Goal: Task Accomplishment & Management: Use online tool/utility

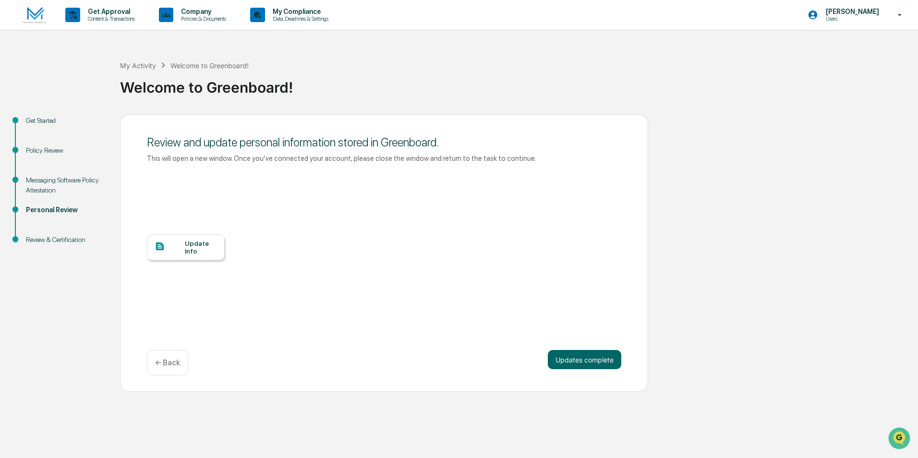
click at [39, 15] on img at bounding box center [34, 15] width 23 height 17
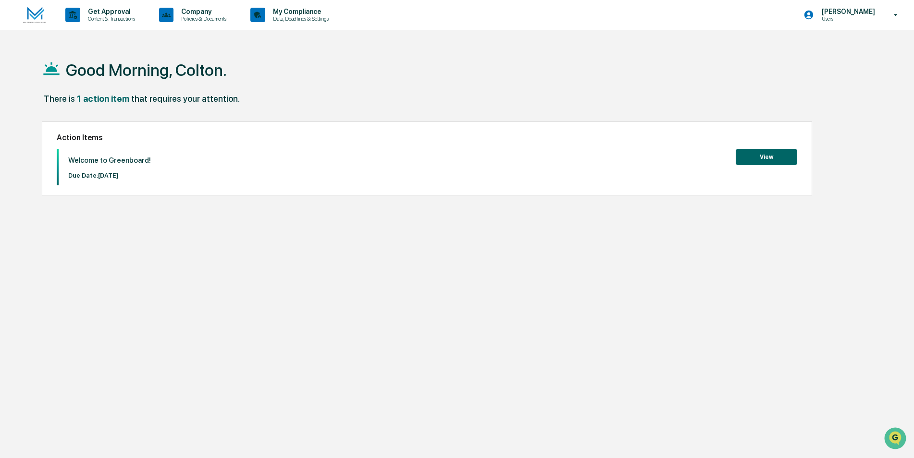
click at [763, 155] on button "View" at bounding box center [765, 157] width 61 height 16
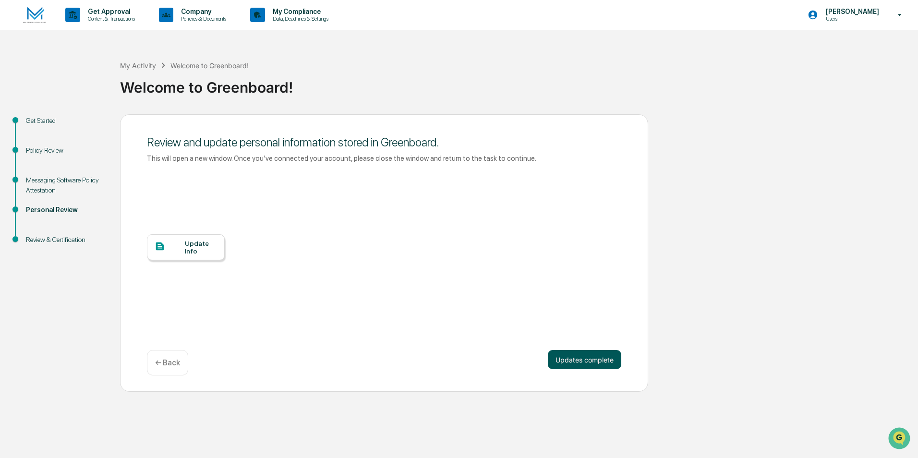
click at [605, 352] on button "Updates complete" at bounding box center [584, 359] width 73 height 19
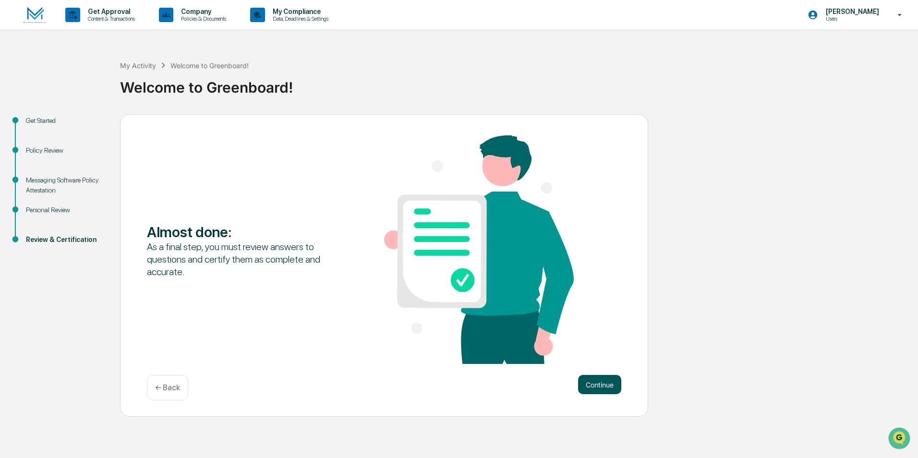
click at [597, 382] on button "Continue" at bounding box center [599, 384] width 43 height 19
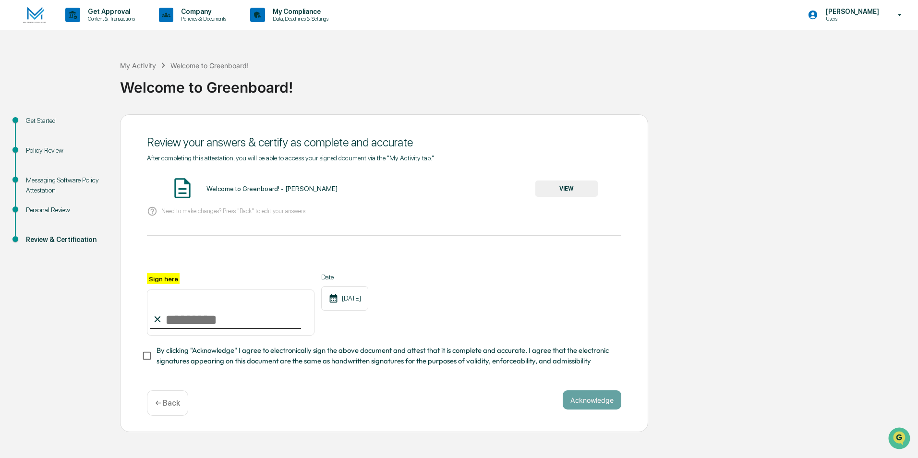
click at [578, 188] on button "VIEW" at bounding box center [567, 189] width 62 height 16
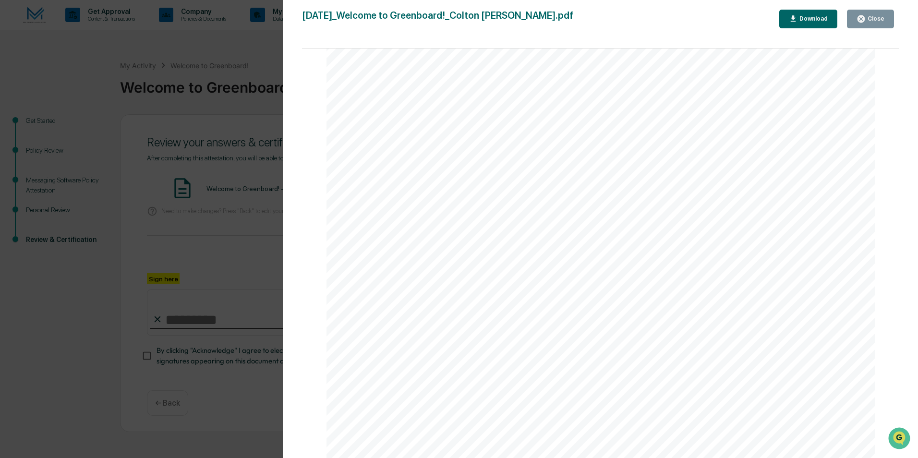
scroll to position [288, 0]
drag, startPoint x: 219, startPoint y: 171, endPoint x: 210, endPoint y: 210, distance: 39.8
click at [220, 175] on div "Version History [DATE] 01:49 PM [PERSON_NAME] [DATE]_Welcome to Greenboard!_Col…" at bounding box center [459, 229] width 918 height 458
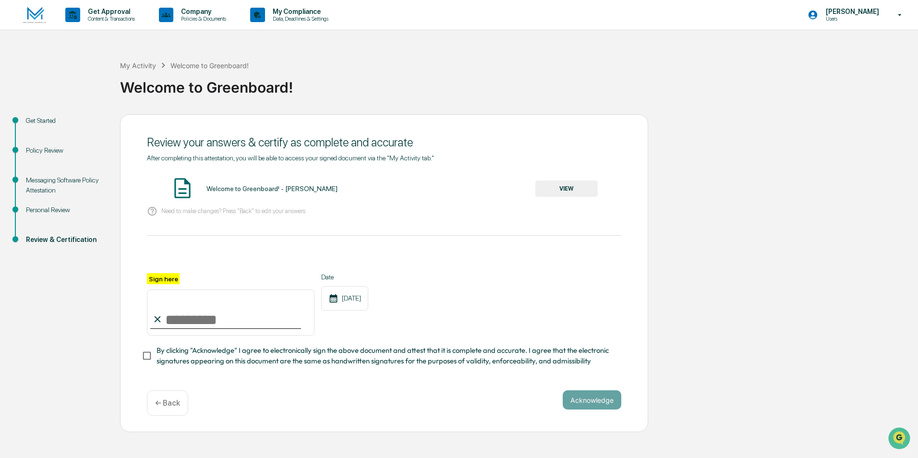
drag, startPoint x: 160, startPoint y: 316, endPoint x: 165, endPoint y: 315, distance: 4.8
click at [161, 317] on input "Sign here" at bounding box center [231, 313] width 168 height 46
type input "**********"
click at [596, 405] on button "Acknowledge" at bounding box center [592, 400] width 59 height 19
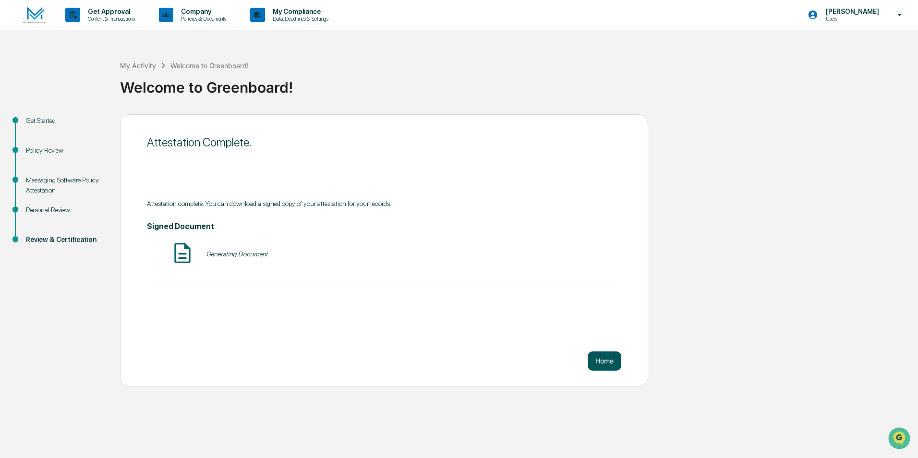
click at [608, 362] on button "Home" at bounding box center [605, 361] width 34 height 19
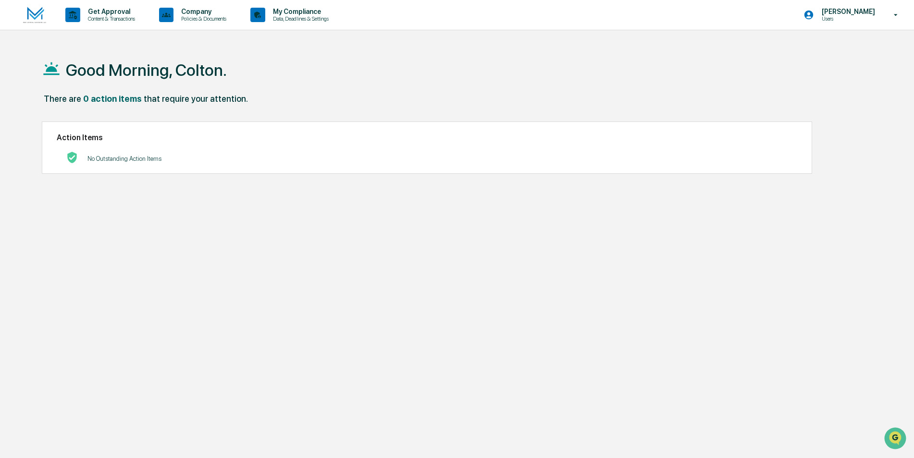
click at [270, 70] on div "Good Morning, Colton." at bounding box center [453, 70] width 822 height 48
click at [871, 4] on div "[PERSON_NAME] Users" at bounding box center [854, 15] width 120 height 30
click at [830, 50] on li "Switch Organization" at bounding box center [843, 49] width 134 height 18
